Goal: Information Seeking & Learning: Learn about a topic

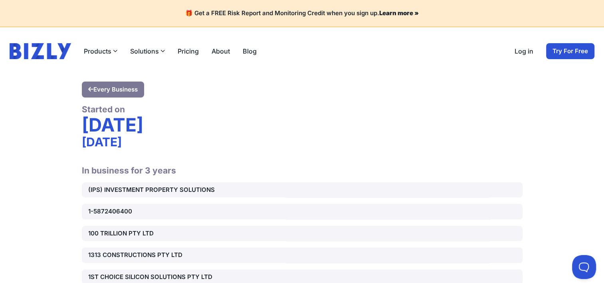
drag, startPoint x: 136, startPoint y: 177, endPoint x: 147, endPoint y: 173, distance: 12.4
drag, startPoint x: 147, startPoint y: 173, endPoint x: 255, endPoint y: 156, distance: 109.1
click at [255, 156] on h2 "In business for 3 years" at bounding box center [302, 165] width 441 height 20
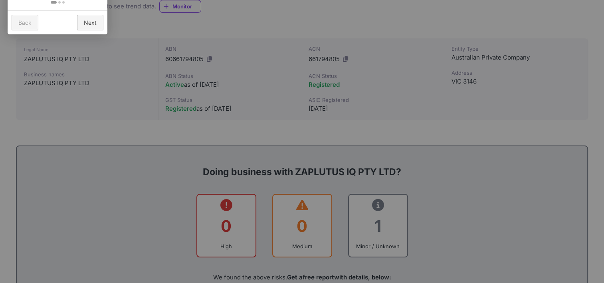
scroll to position [200, 0]
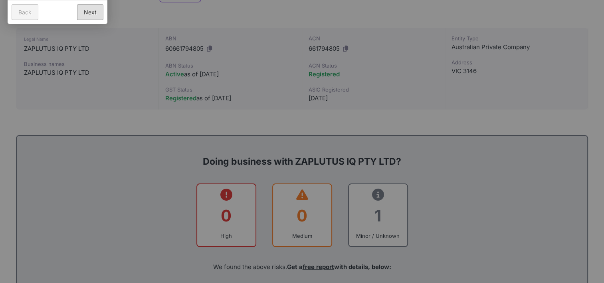
click at [93, 12] on link "Next" at bounding box center [90, 12] width 26 height 16
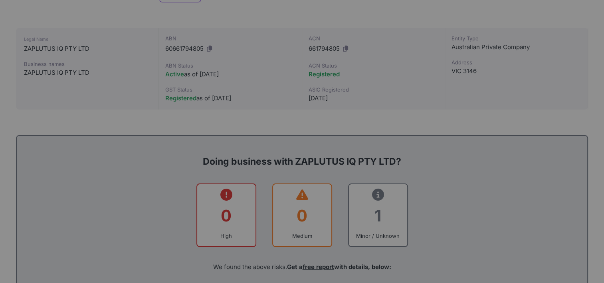
scroll to position [23, 0]
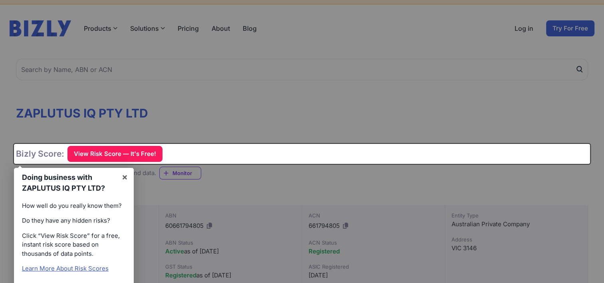
click at [246, 102] on div at bounding box center [302, 141] width 604 height 283
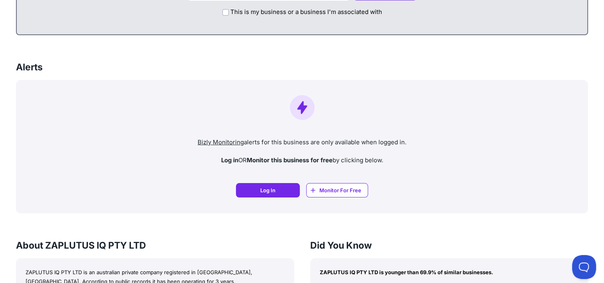
scroll to position [622, 0]
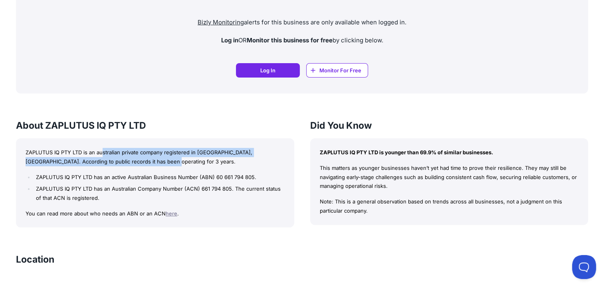
drag, startPoint x: 103, startPoint y: 152, endPoint x: 157, endPoint y: 158, distance: 55.1
click at [157, 158] on p "ZAPLUTUS IQ PTY LTD is an australian private company registered in [GEOGRAPHIC_…" at bounding box center [155, 157] width 259 height 18
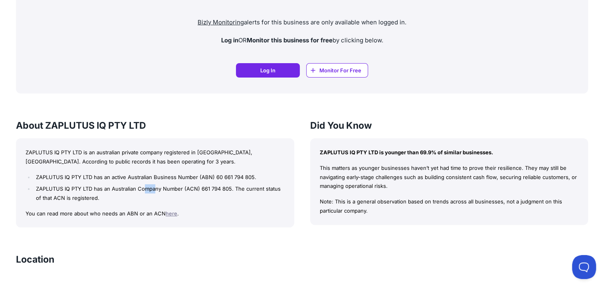
drag, startPoint x: 146, startPoint y: 185, endPoint x: 157, endPoint y: 187, distance: 10.9
click at [157, 187] on li "ZAPLUTUS IQ PTY LTD has an Australian Company Number (ACN) 661 794 805. The cur…" at bounding box center [159, 193] width 250 height 18
click at [232, 239] on div "ZAPLUTUS IQ PTY LTD Bizly Score: View Risk Score — It's Free! View Risk Score —…" at bounding box center [302, 97] width 604 height 1286
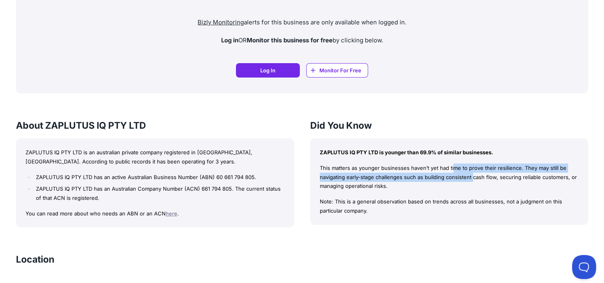
drag, startPoint x: 380, startPoint y: 168, endPoint x: 404, endPoint y: 173, distance: 24.0
click at [404, 173] on p "This matters as younger businesses haven’t yet had time to prove their resilien…" at bounding box center [449, 176] width 259 height 27
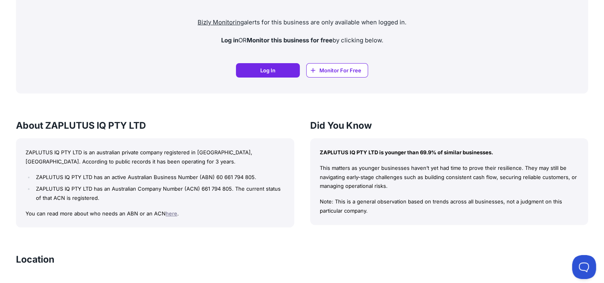
drag, startPoint x: 404, startPoint y: 173, endPoint x: 414, endPoint y: 185, distance: 15.7
click at [414, 185] on p "This matters as younger businesses haven’t yet had time to prove their resilien…" at bounding box center [449, 176] width 259 height 27
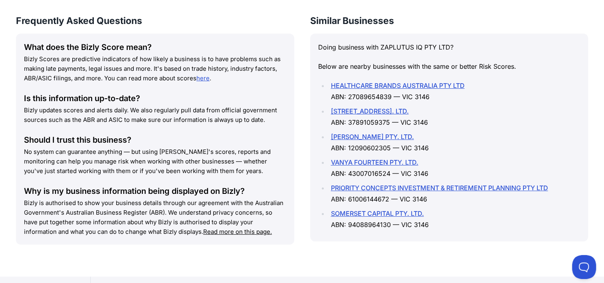
scroll to position [1135, 0]
